Goal: Communication & Community: Answer question/provide support

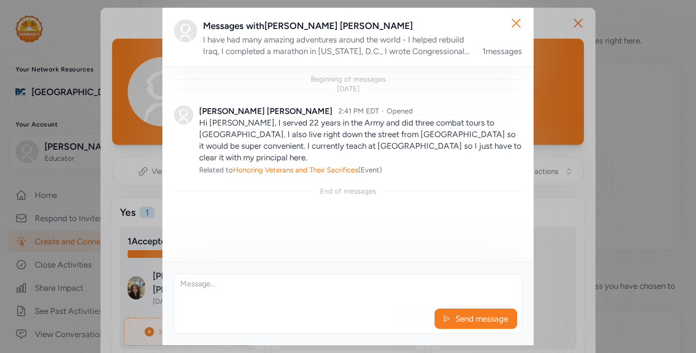
click at [416, 191] on div "Beginning of messages [DATE] [PERSON_NAME] 2:41 PM EDT · Opened Hi [PERSON_NAME…" at bounding box center [347, 165] width 371 height 196
click at [407, 211] on div "Beginning of messages [DATE] [PERSON_NAME] 2:41 PM EDT · Opened Hi [PERSON_NAME…" at bounding box center [347, 165] width 371 height 196
click at [428, 262] on div "Beginning of messages [DATE] [PERSON_NAME] 2:41 PM EDT · Opened Hi [PERSON_NAME…" at bounding box center [347, 165] width 371 height 196
click at [261, 288] on textarea at bounding box center [348, 290] width 347 height 31
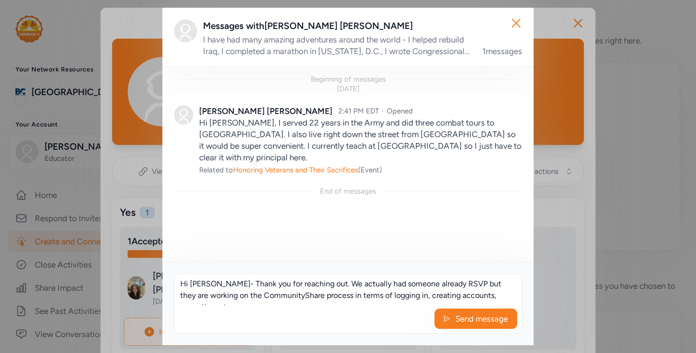
scroll to position [6, 0]
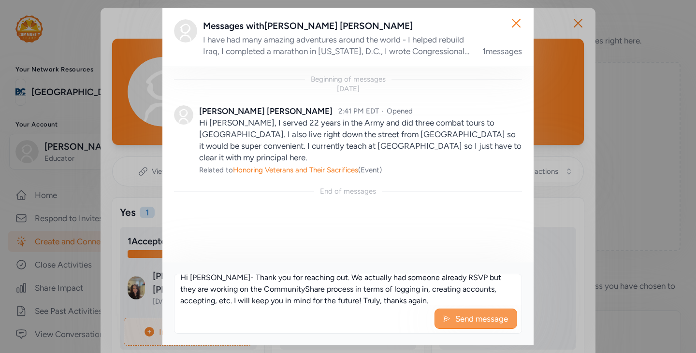
type textarea "Hi [PERSON_NAME]- Thank you for reaching out. We actually had someone already R…"
click at [499, 322] on span "Send message" at bounding box center [482, 319] width 55 height 12
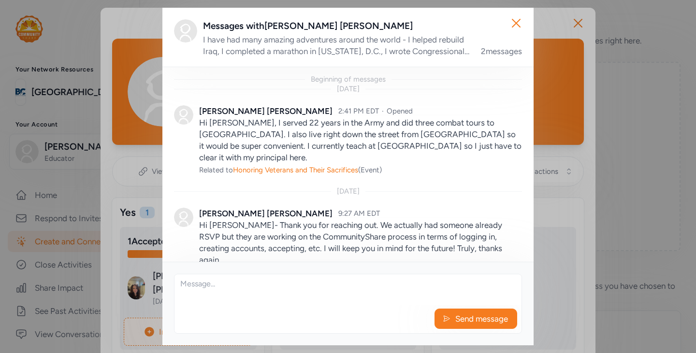
scroll to position [9, 0]
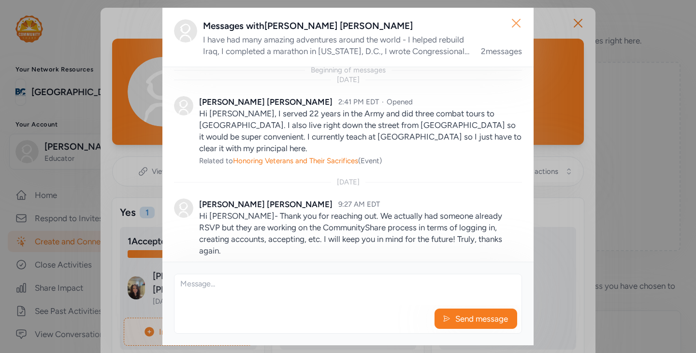
click at [522, 21] on icon "button" at bounding box center [516, 22] width 15 height 15
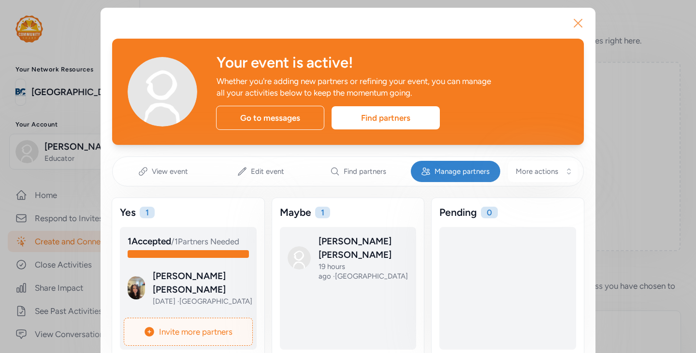
click at [579, 18] on icon "button" at bounding box center [578, 22] width 15 height 15
